Goal: Task Accomplishment & Management: Manage account settings

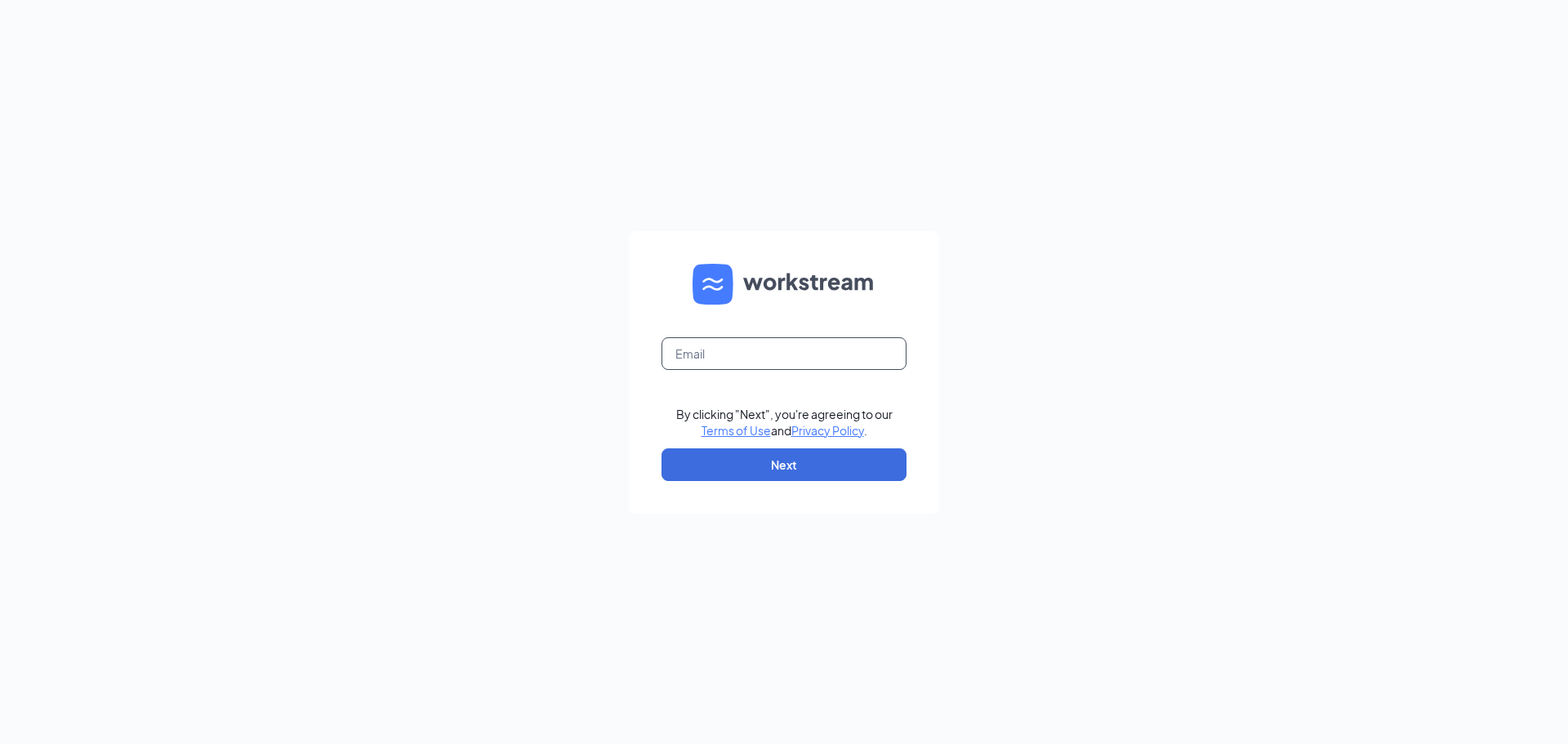
click at [829, 361] on input "text" at bounding box center [784, 353] width 245 height 32
type input "wtupeloms@firehousesubs.com"
click at [830, 454] on button "Next" at bounding box center [784, 464] width 245 height 32
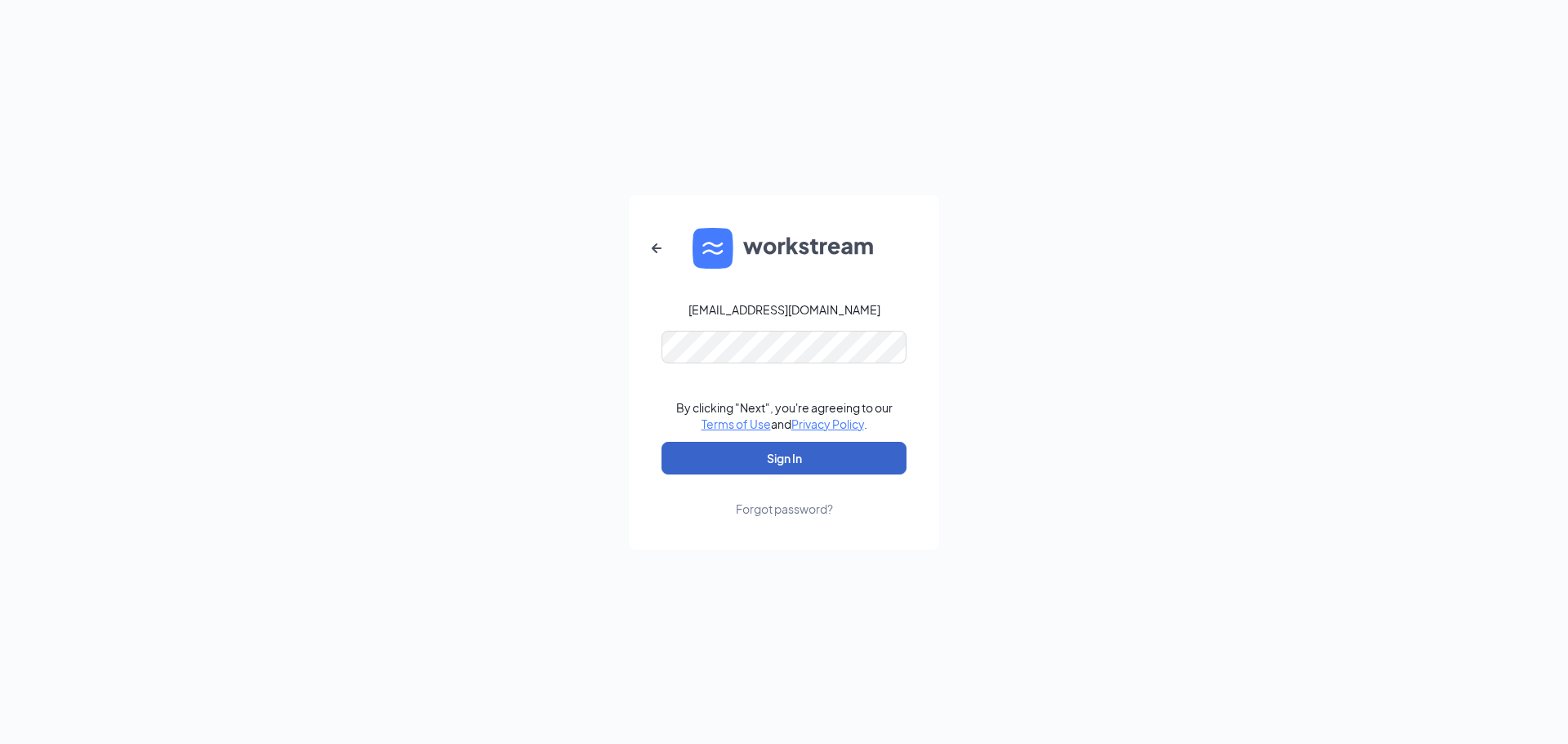
click at [799, 451] on button "Sign In" at bounding box center [784, 457] width 245 height 32
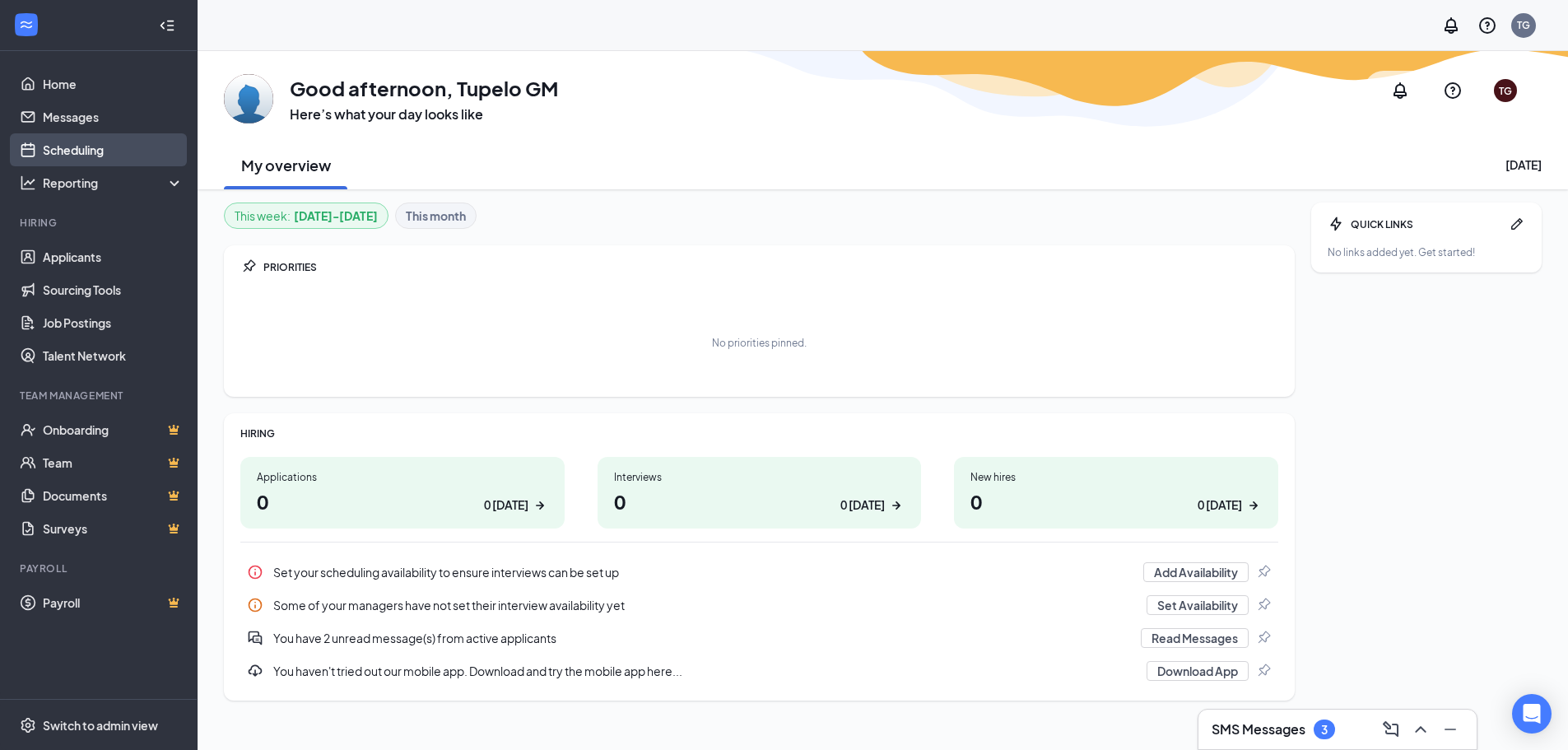
click at [119, 147] on link "Scheduling" at bounding box center [113, 149] width 141 height 33
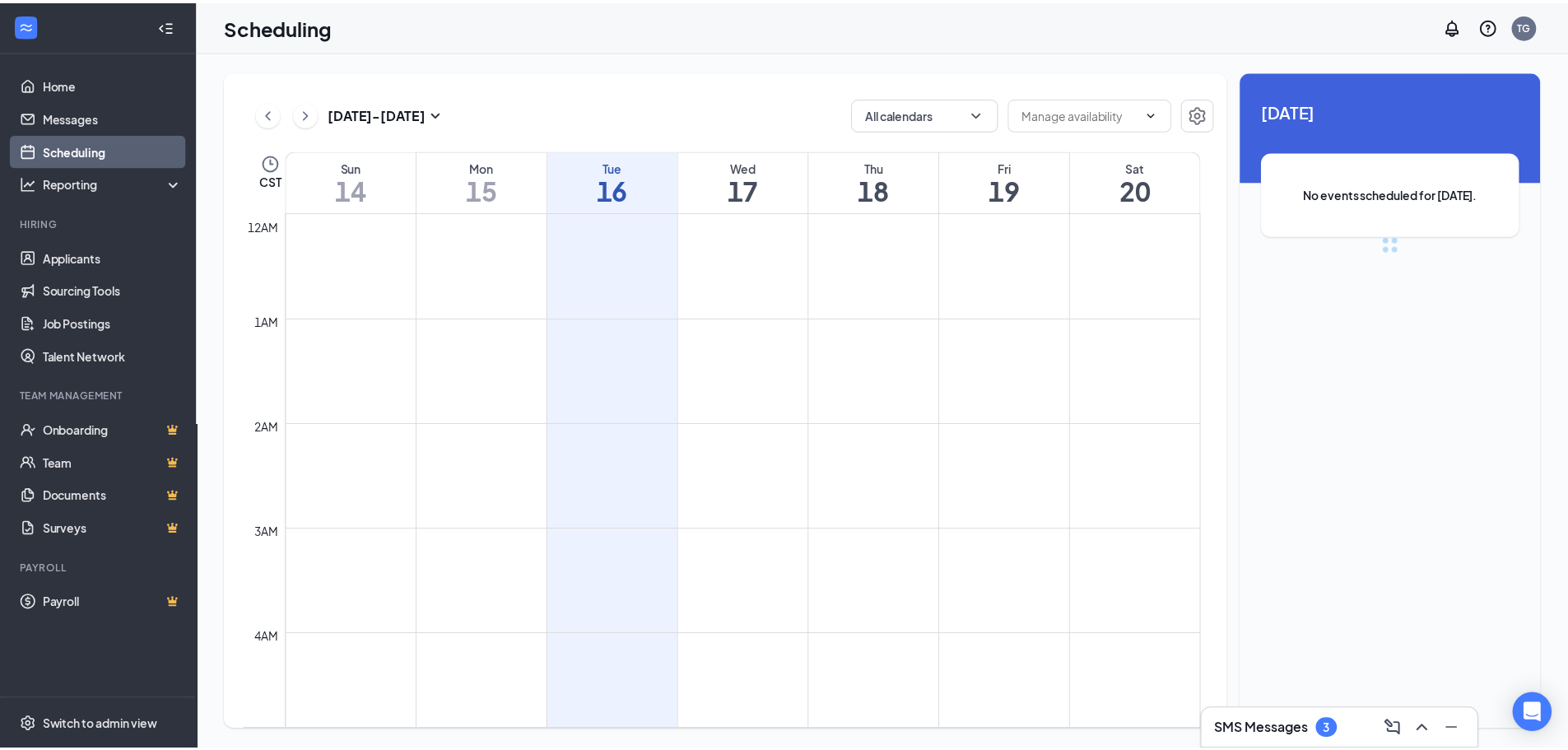
scroll to position [809, 0]
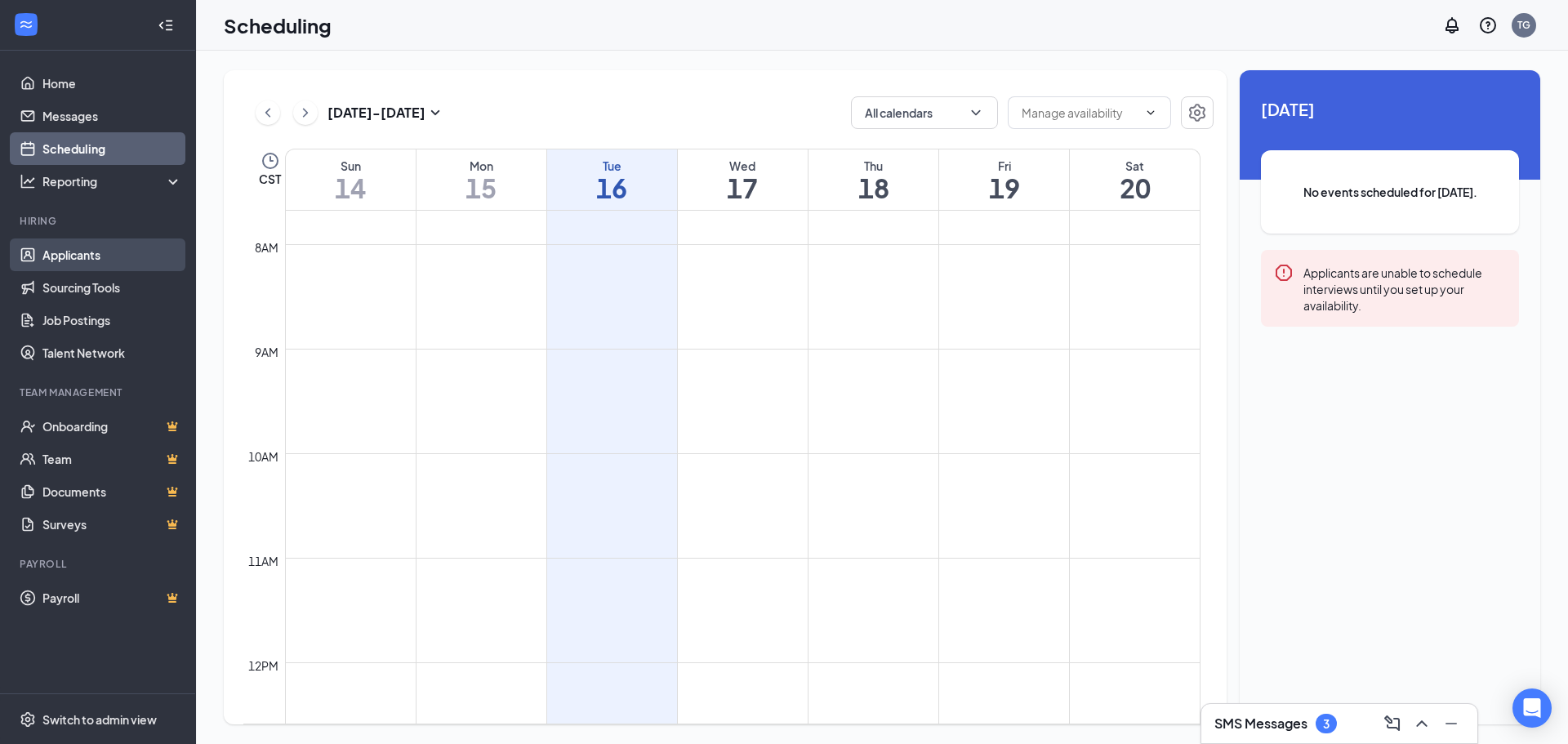
click at [121, 248] on link "Applicants" at bounding box center [112, 254] width 140 height 32
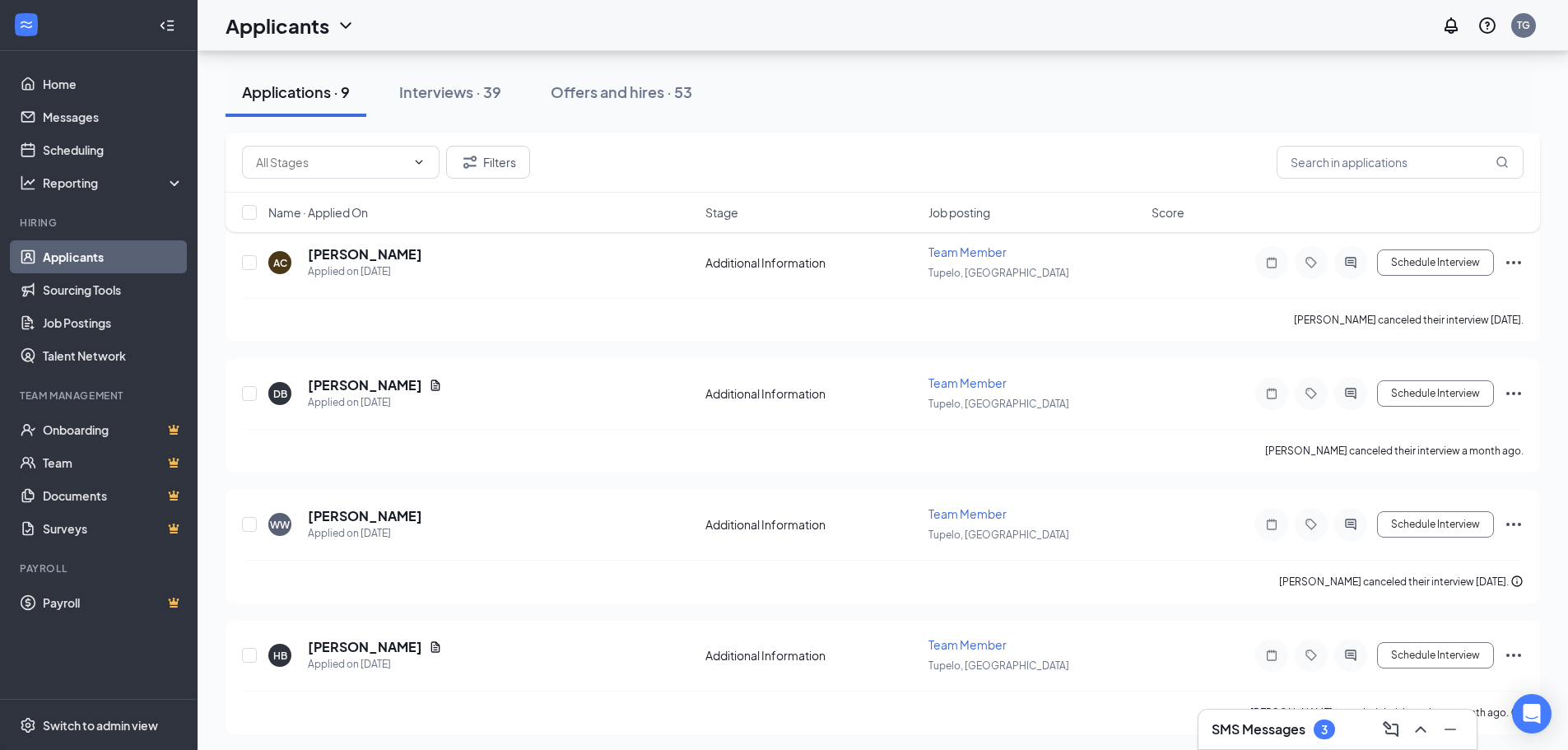
scroll to position [819, 0]
click at [484, 102] on button "Interviews · 39" at bounding box center [450, 92] width 135 height 49
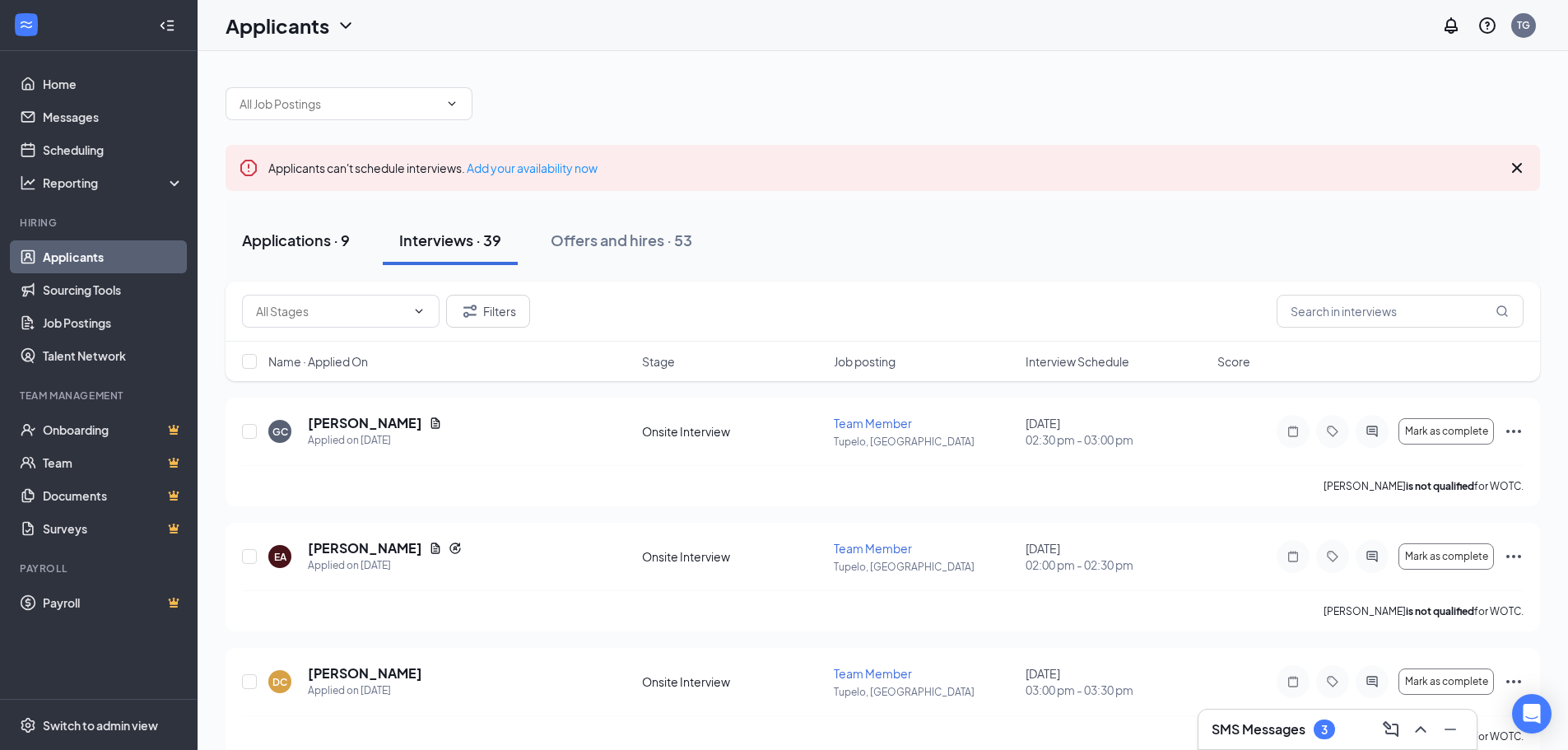
click at [352, 232] on button "Applications · 9" at bounding box center [296, 240] width 141 height 49
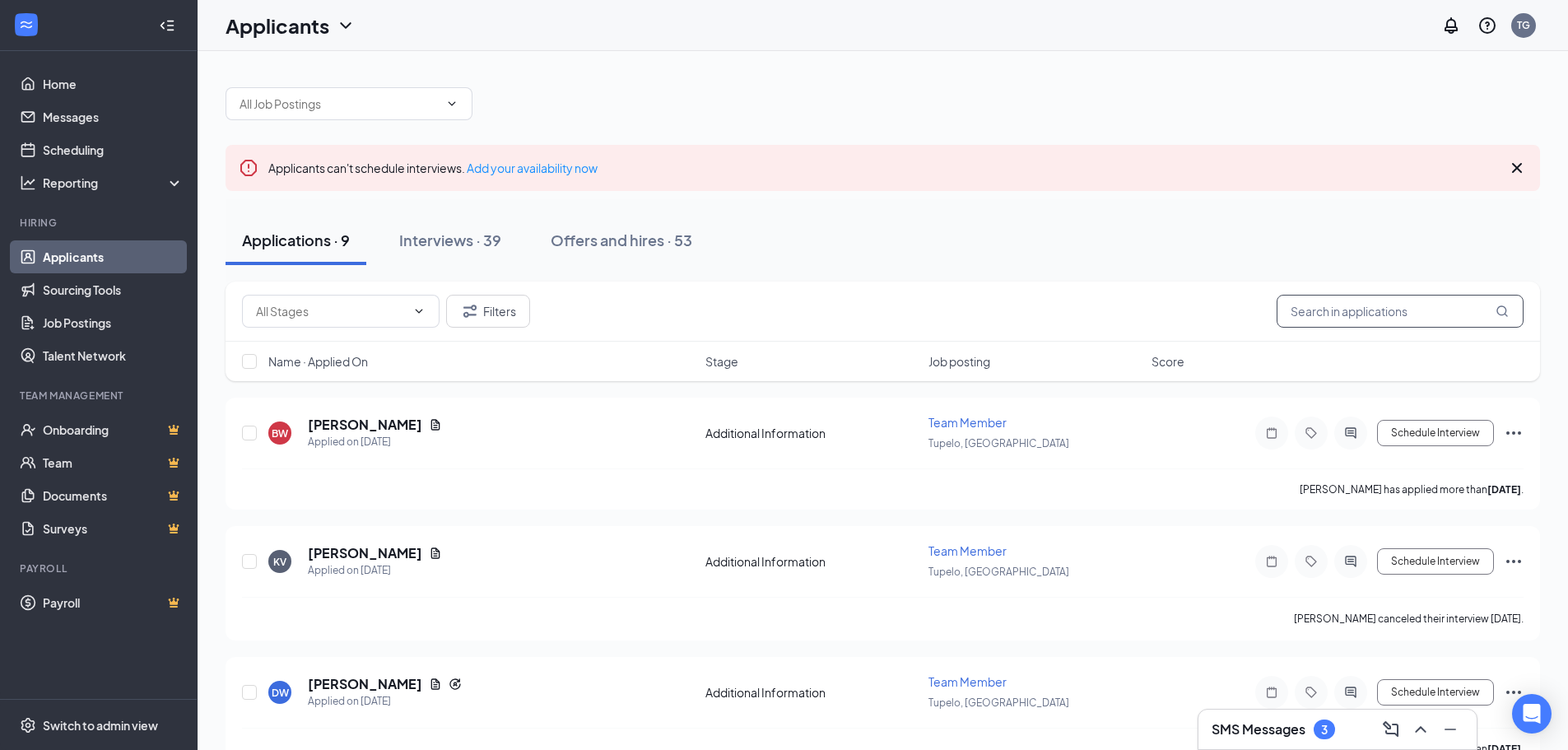
click at [1364, 309] on input "text" at bounding box center [1400, 311] width 247 height 33
type input "[PERSON_NAME]"
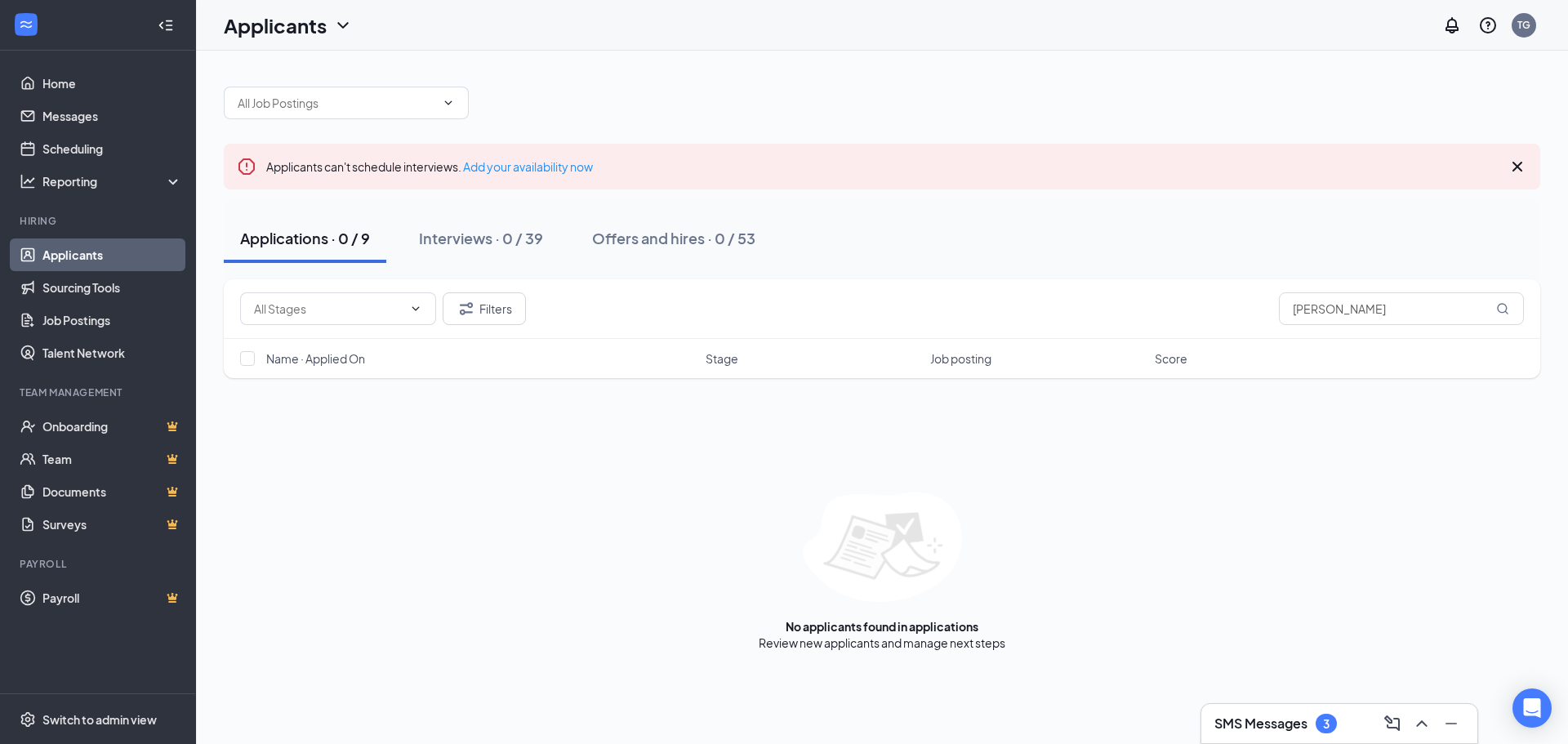
click at [1285, 727] on h3 "SMS Messages" at bounding box center [1261, 723] width 93 height 18
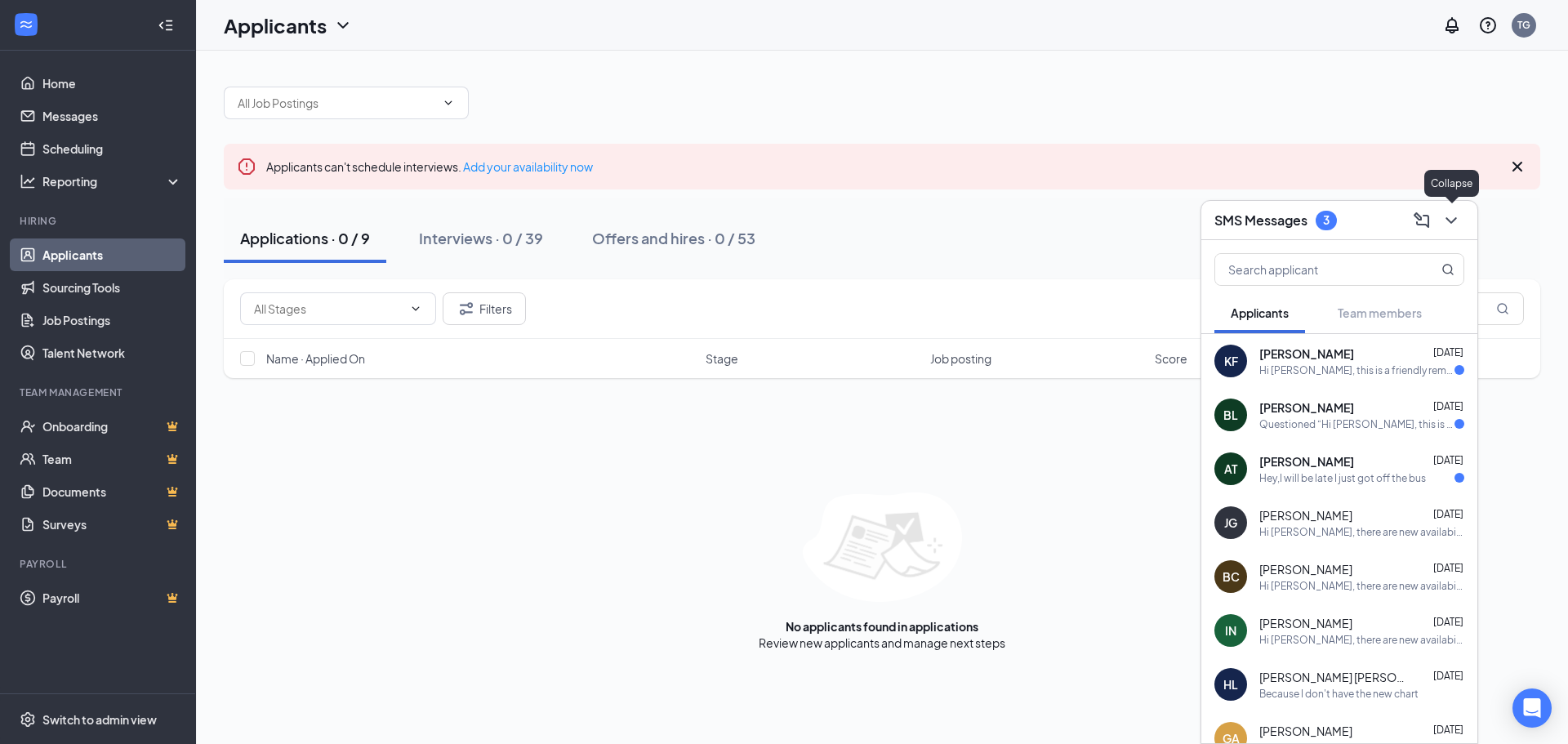
click at [1462, 226] on button at bounding box center [1451, 219] width 26 height 26
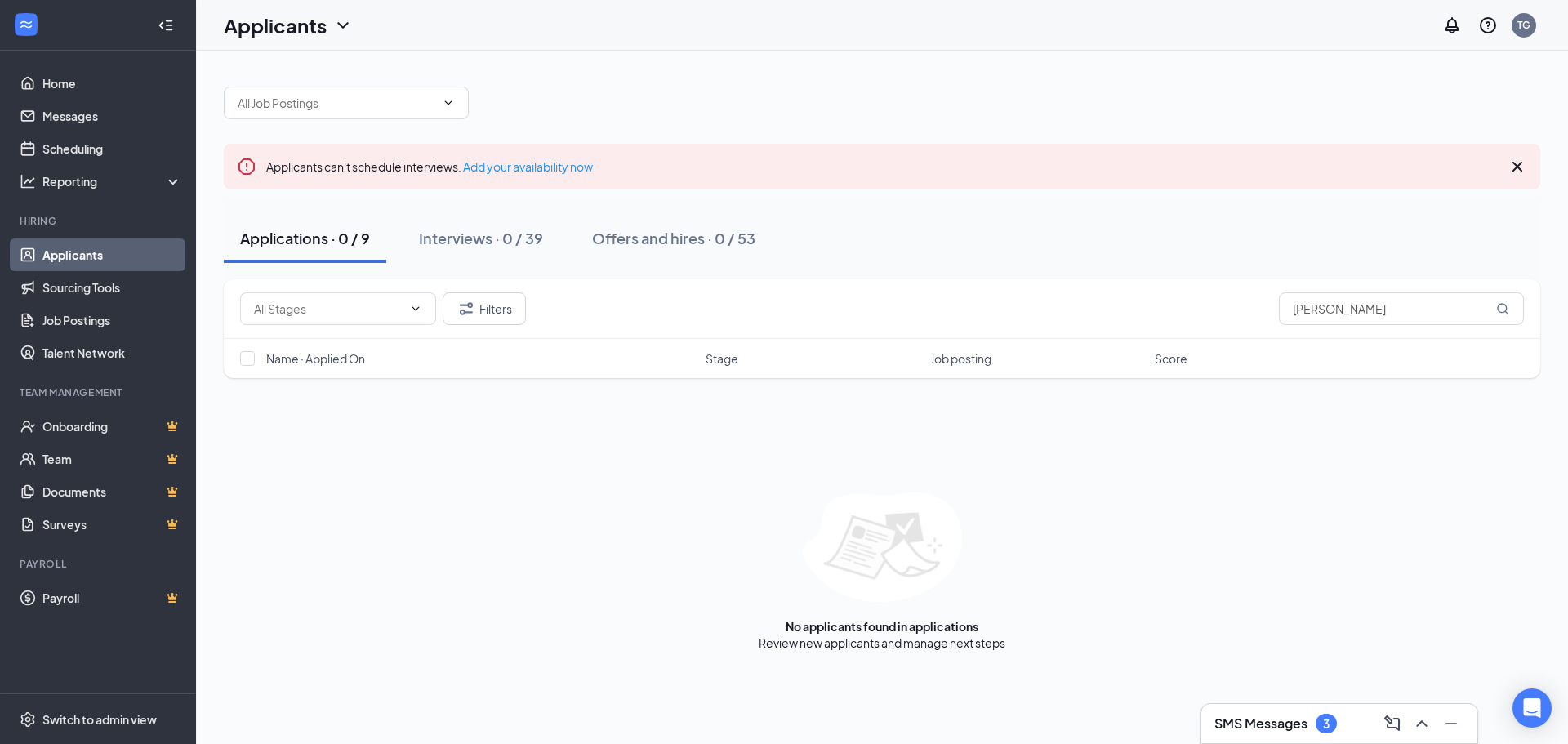
click at [1517, 164] on icon "Cross" at bounding box center [1518, 167] width 20 height 20
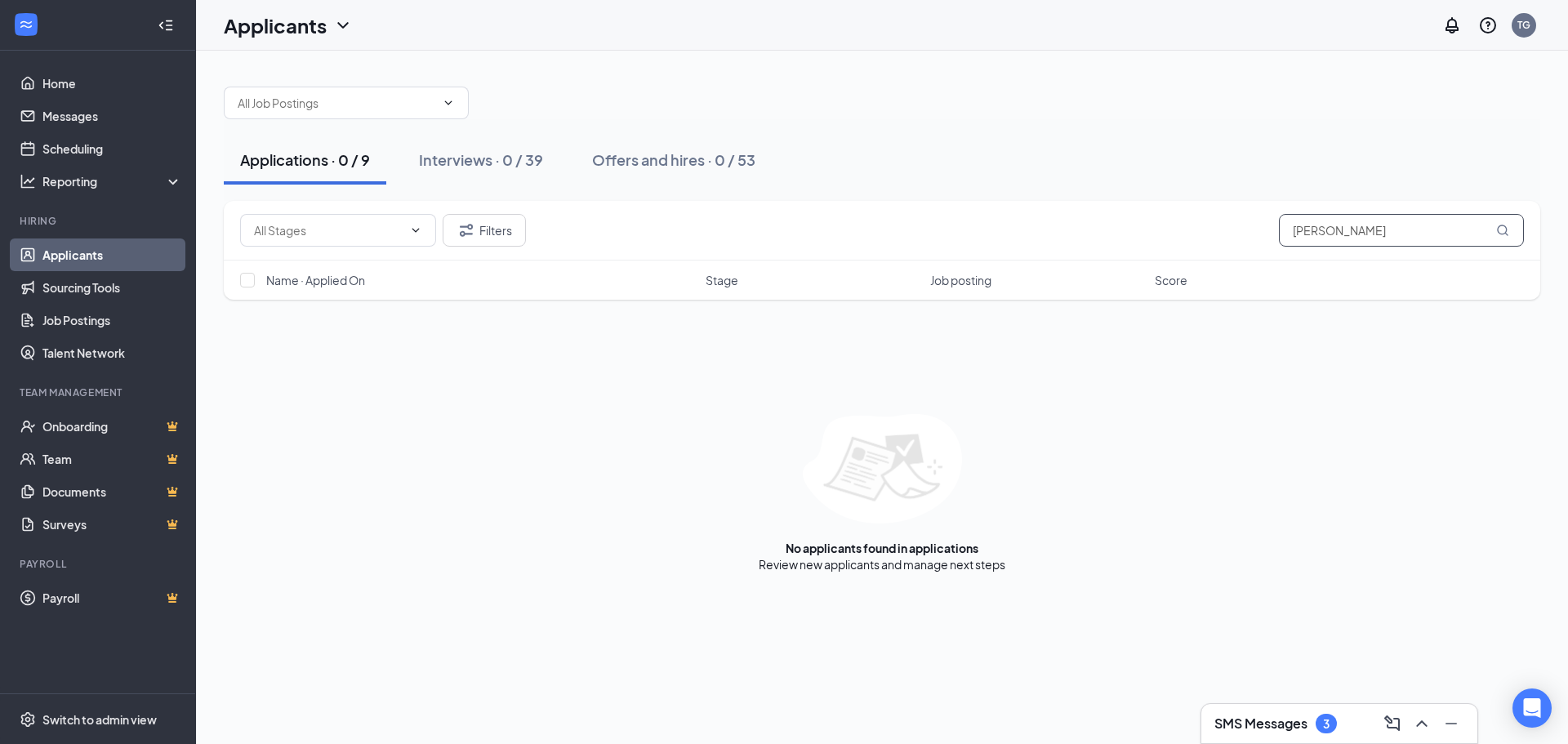
click at [1332, 216] on input "[PERSON_NAME]" at bounding box center [1402, 229] width 245 height 32
